Goal: Task Accomplishment & Management: Use online tool/utility

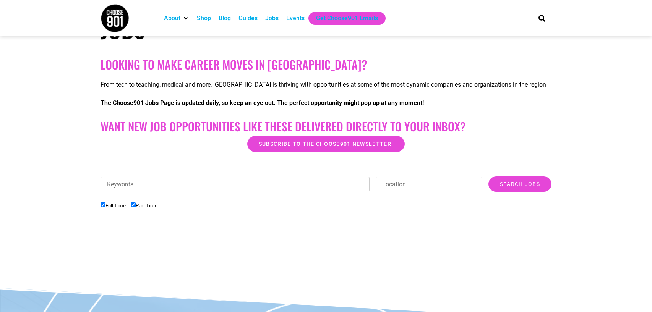
scroll to position [131, 0]
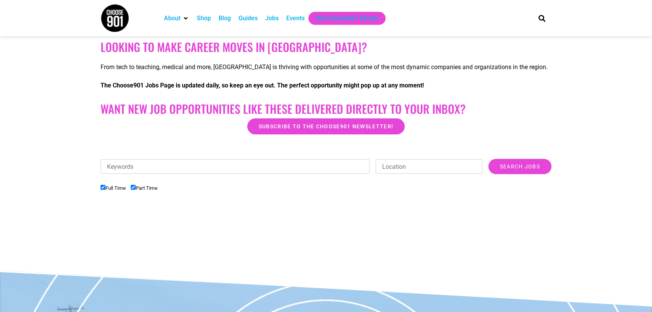
click at [270, 19] on div "Jobs" at bounding box center [271, 18] width 13 height 9
click at [135, 188] on input "Part Time" at bounding box center [133, 187] width 5 height 5
checkbox input "false"
click at [515, 166] on input "Search Jobs" at bounding box center [519, 166] width 63 height 15
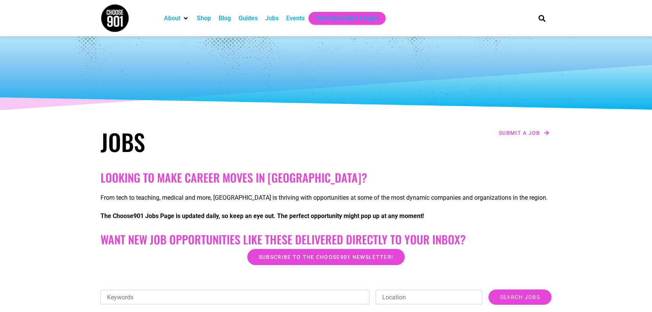
click at [197, 18] on div "Shop" at bounding box center [204, 18] width 14 height 9
click at [114, 18] on img at bounding box center [114, 18] width 29 height 29
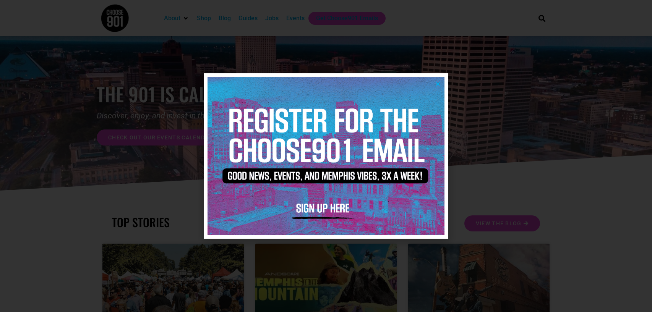
click at [439, 83] on icon "Close" at bounding box center [438, 84] width 6 height 6
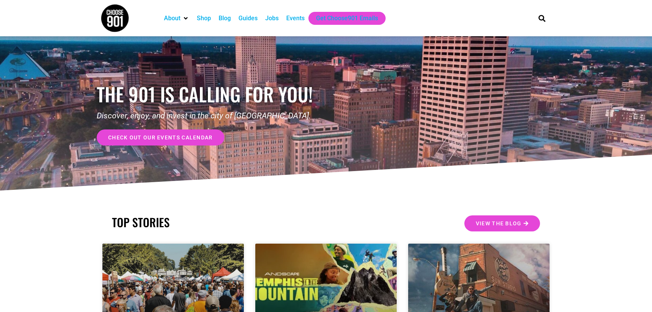
click at [271, 18] on div "Jobs" at bounding box center [271, 18] width 13 height 9
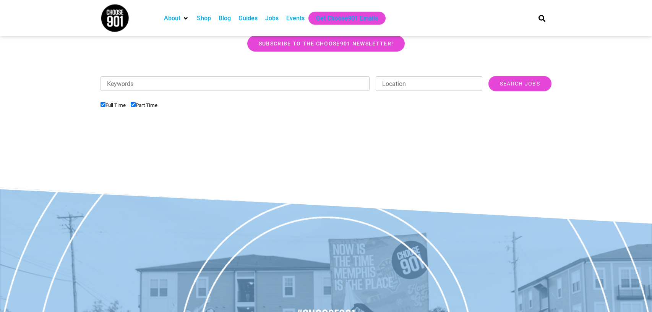
scroll to position [218, 0]
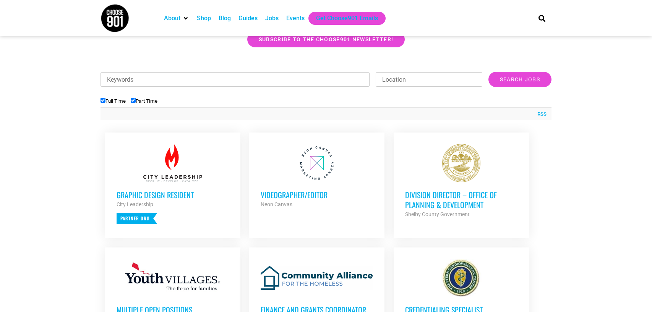
click at [135, 102] on input "Part Time" at bounding box center [133, 100] width 5 height 5
checkbox input "false"
